Goal: Check status: Check status

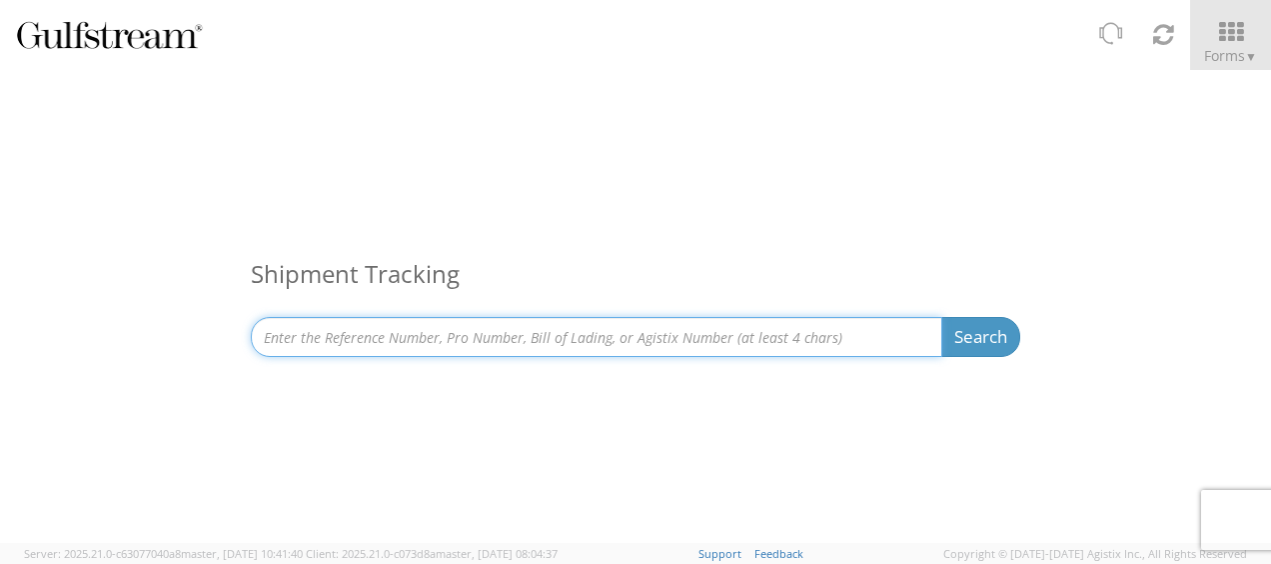
click at [580, 322] on input at bounding box center [597, 337] width 692 height 40
paste input "SAPO25-46655"
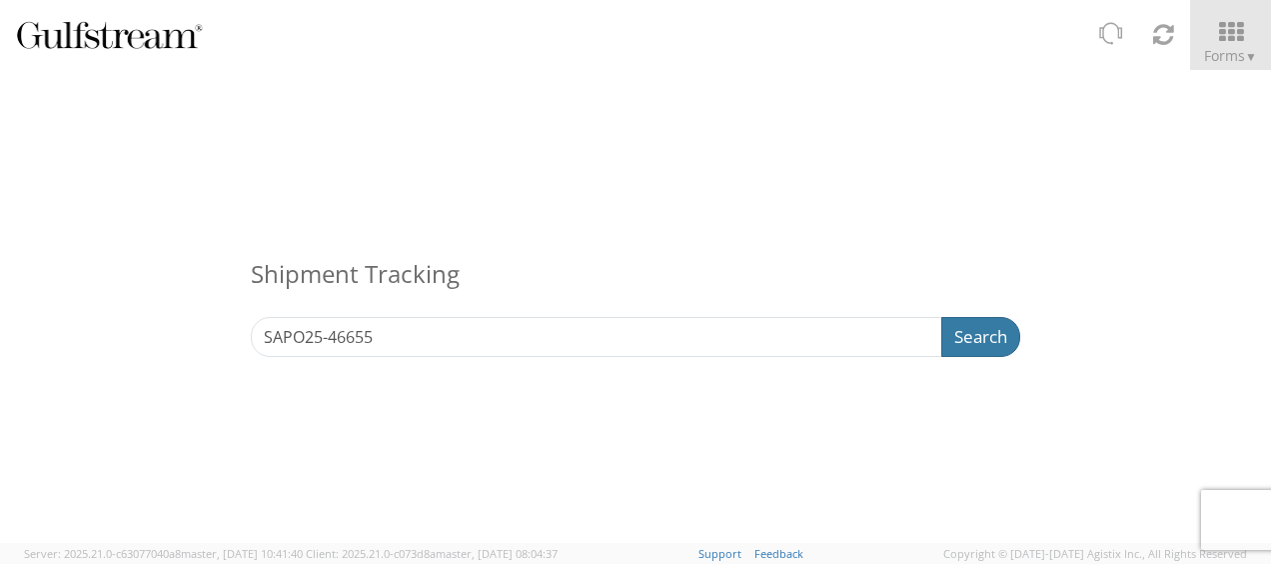
click at [956, 332] on button "Search" at bounding box center [980, 337] width 79 height 40
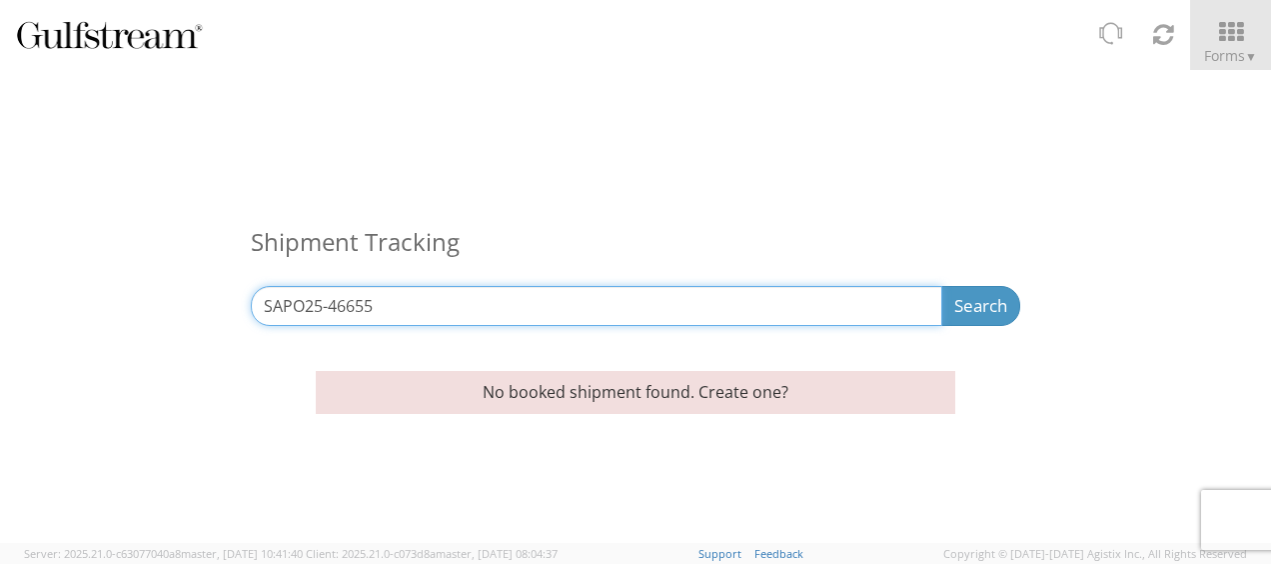
drag, startPoint x: 373, startPoint y: 310, endPoint x: 150, endPoint y: 302, distance: 223.0
click at [150, 303] on div "Shipment Tracking SAPO25-46655 Search Refine By Ship From Date To" at bounding box center [635, 210] width 1271 height 281
paste input "14530"
type input "SAPO25-14530"
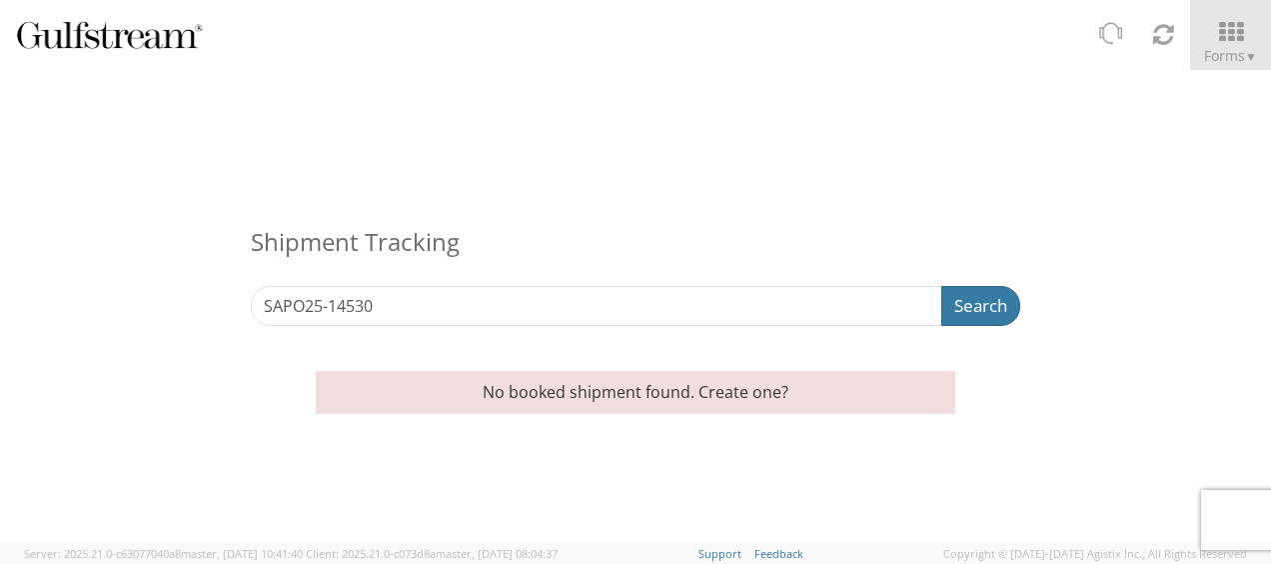
click at [1003, 312] on button "Search" at bounding box center [980, 306] width 79 height 40
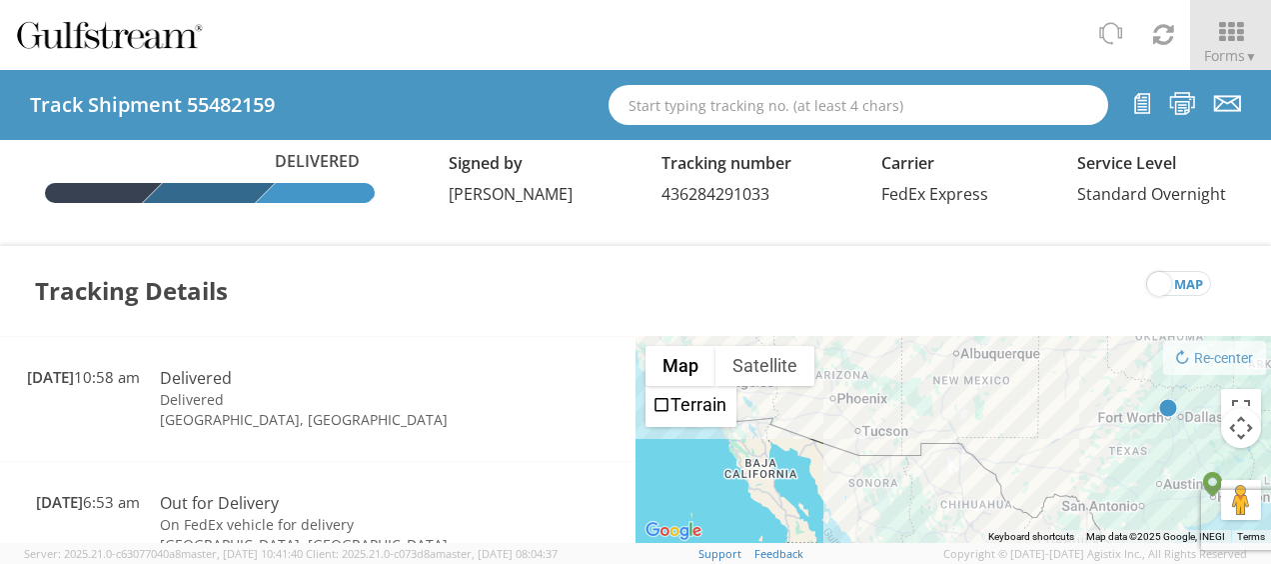
click at [618, 266] on div "Tracking Details map" at bounding box center [635, 291] width 1271 height 90
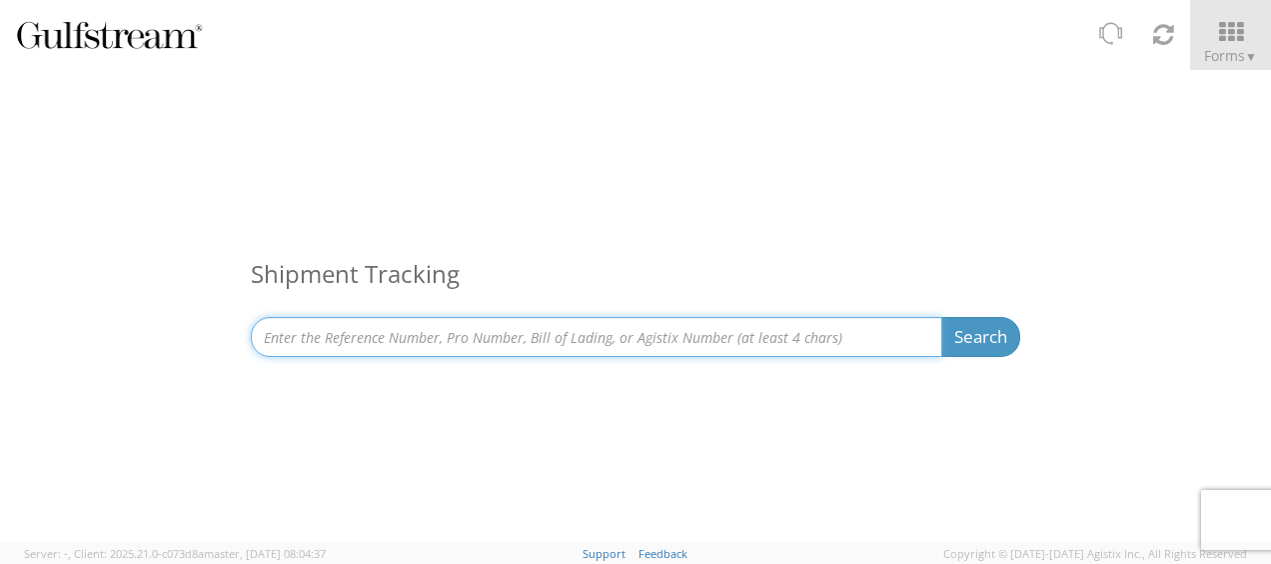
click at [494, 339] on input at bounding box center [597, 337] width 692 height 40
paste input "SAPO25-30460"
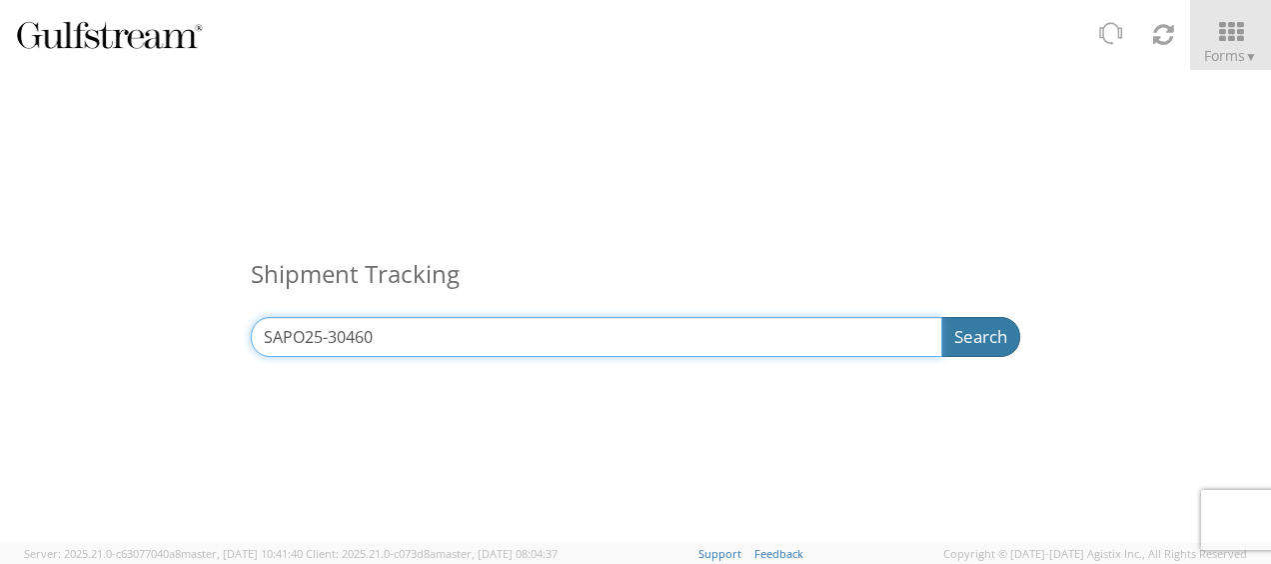
type input "SAPO25-30460"
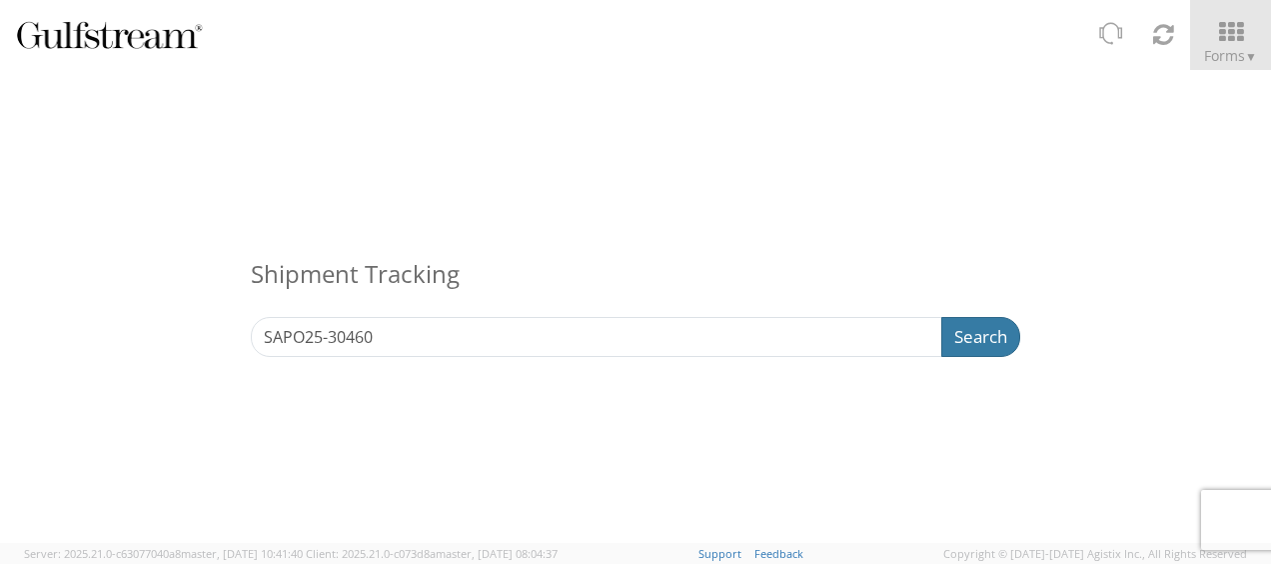
click at [961, 332] on button "Search" at bounding box center [980, 337] width 79 height 40
